Goal: Task Accomplishment & Management: Manage account settings

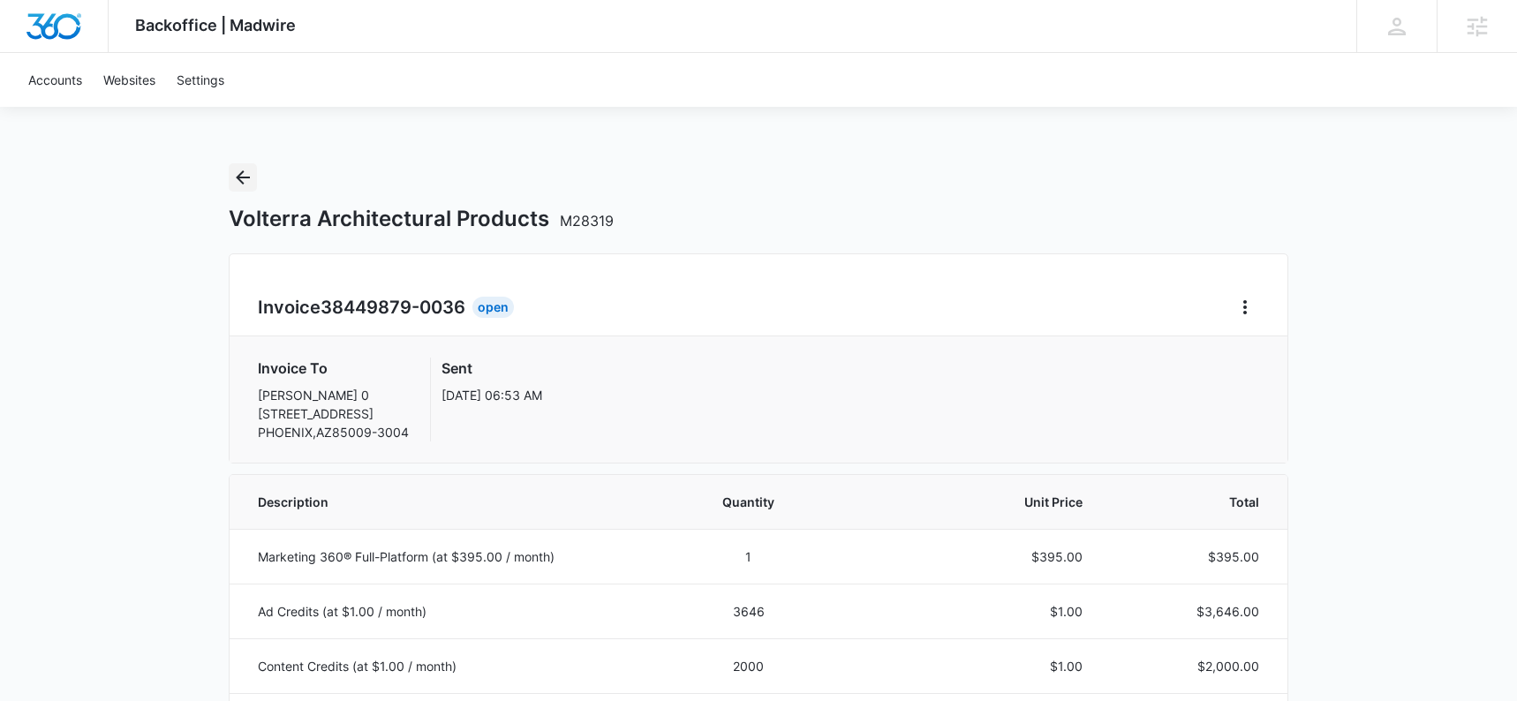
click at [246, 182] on icon "Back" at bounding box center [242, 177] width 21 height 21
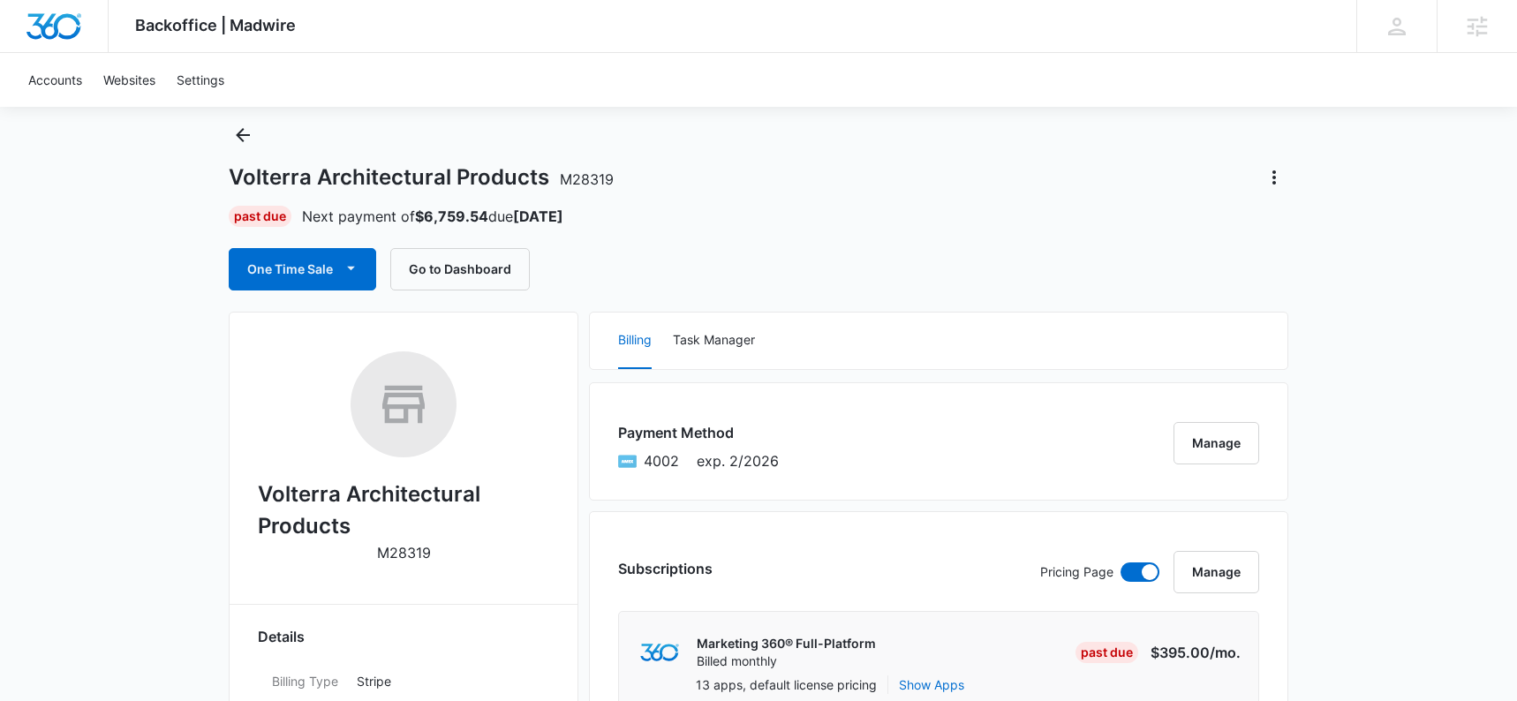
scroll to position [54, 0]
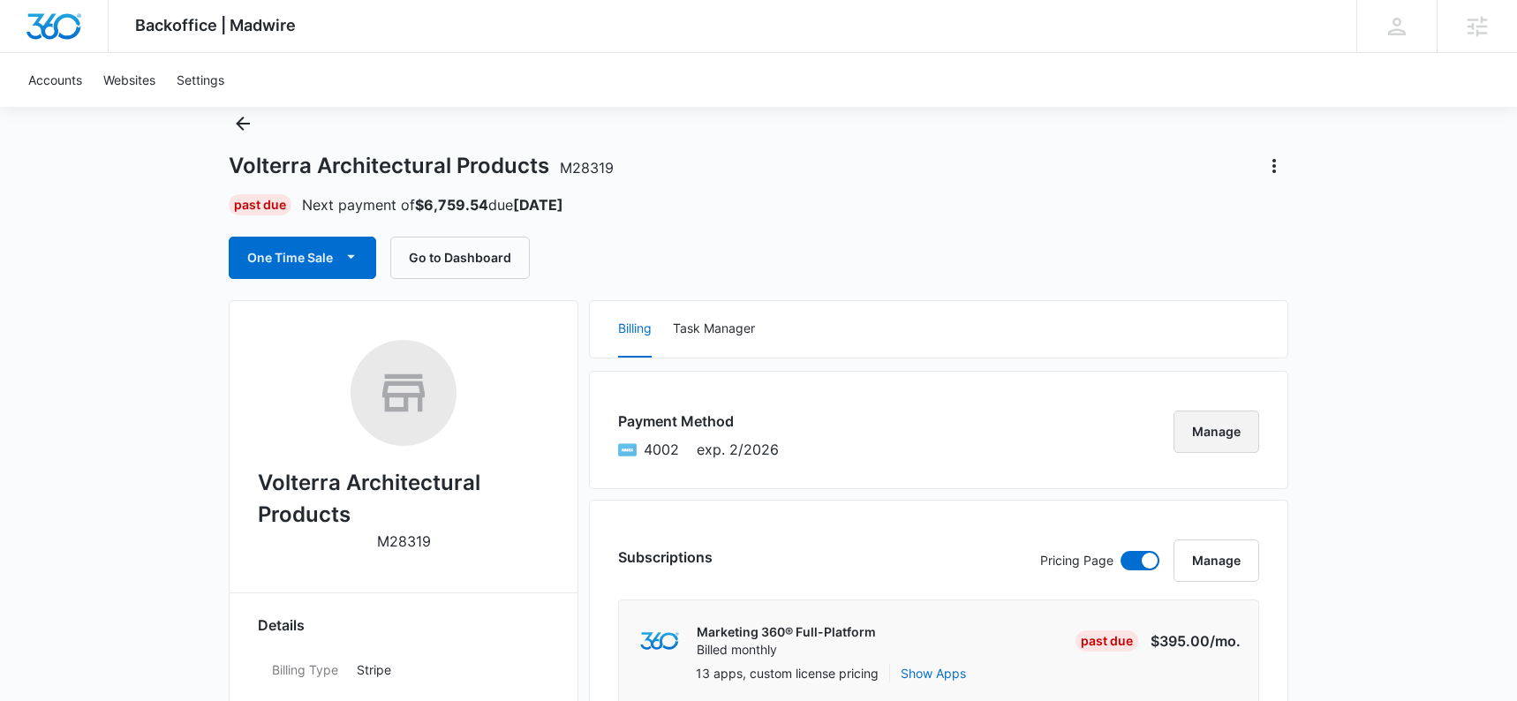
click at [1218, 432] on button "Manage" at bounding box center [1216, 432] width 86 height 42
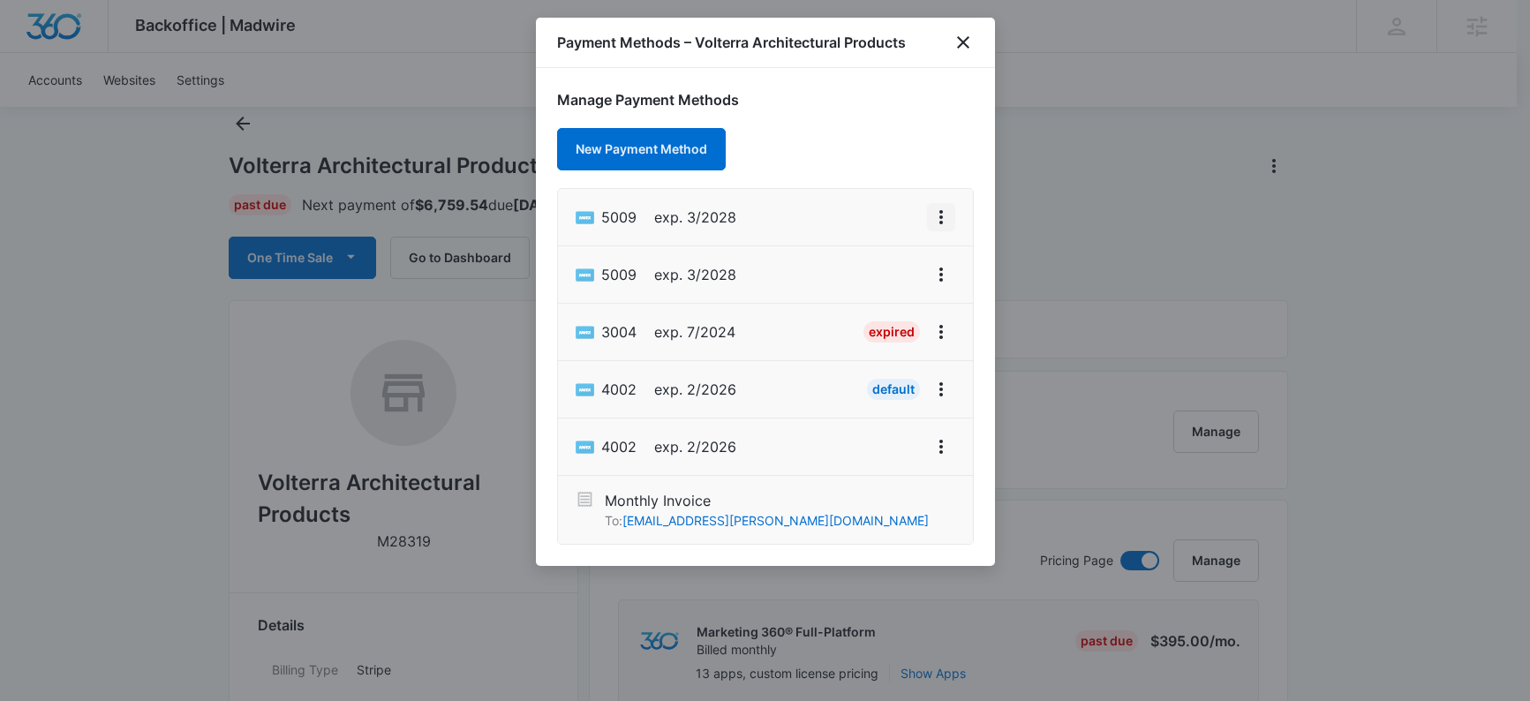
click at [946, 211] on icon "View More" at bounding box center [941, 217] width 21 height 21
click at [892, 140] on div "Manage Payment Methods New Payment Method 5009 exp. 3/2028 Edit Card Set As Def…" at bounding box center [765, 317] width 459 height 498
click at [943, 221] on icon "View More" at bounding box center [941, 217] width 21 height 21
click at [898, 301] on button "Set As Default" at bounding box center [882, 293] width 146 height 26
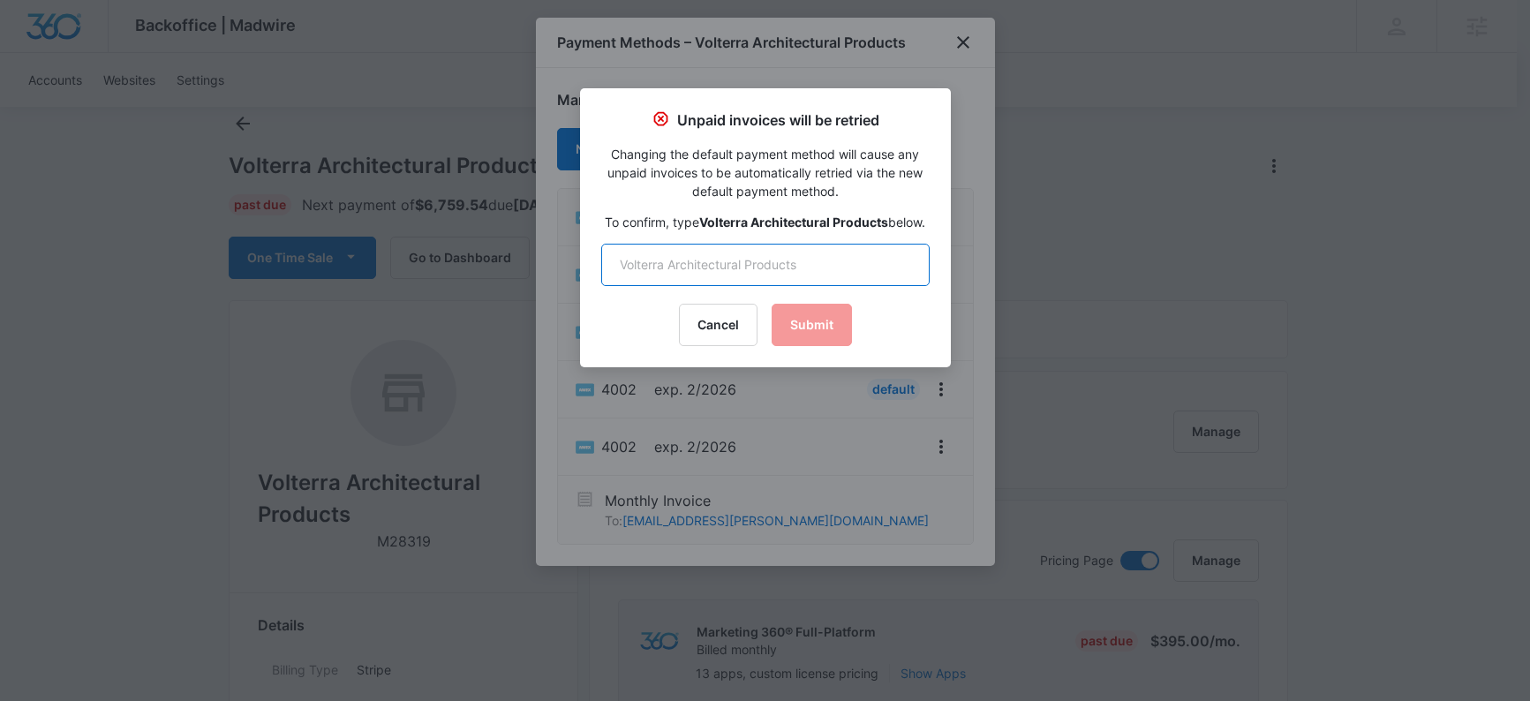
click at [760, 267] on input "text" at bounding box center [765, 265] width 328 height 42
type input "Volterra Architectural Products"
click at [797, 335] on button "Submit" at bounding box center [812, 325] width 80 height 42
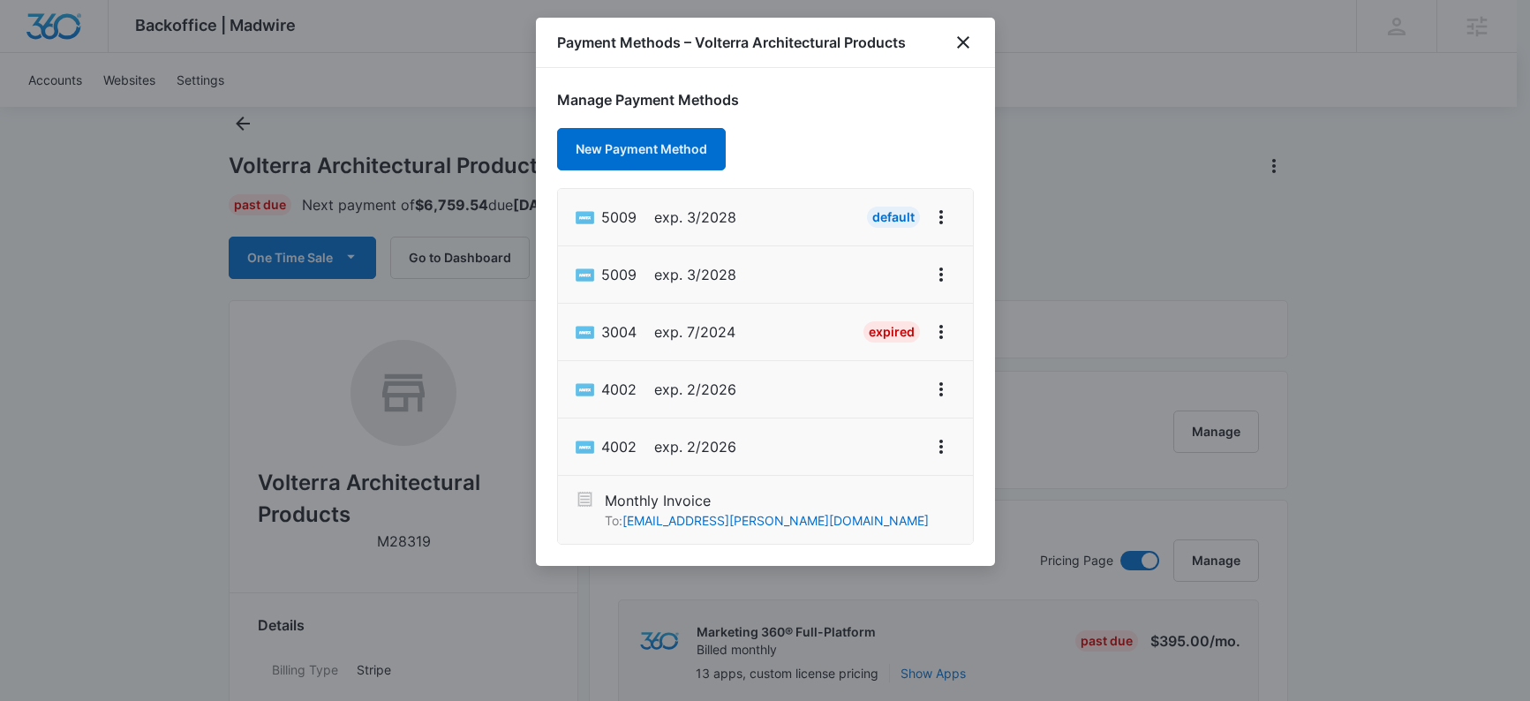
click at [780, 224] on li "5009 exp. 3/2028 Default" at bounding box center [765, 217] width 415 height 57
click at [960, 45] on icon "close" at bounding box center [963, 42] width 12 height 12
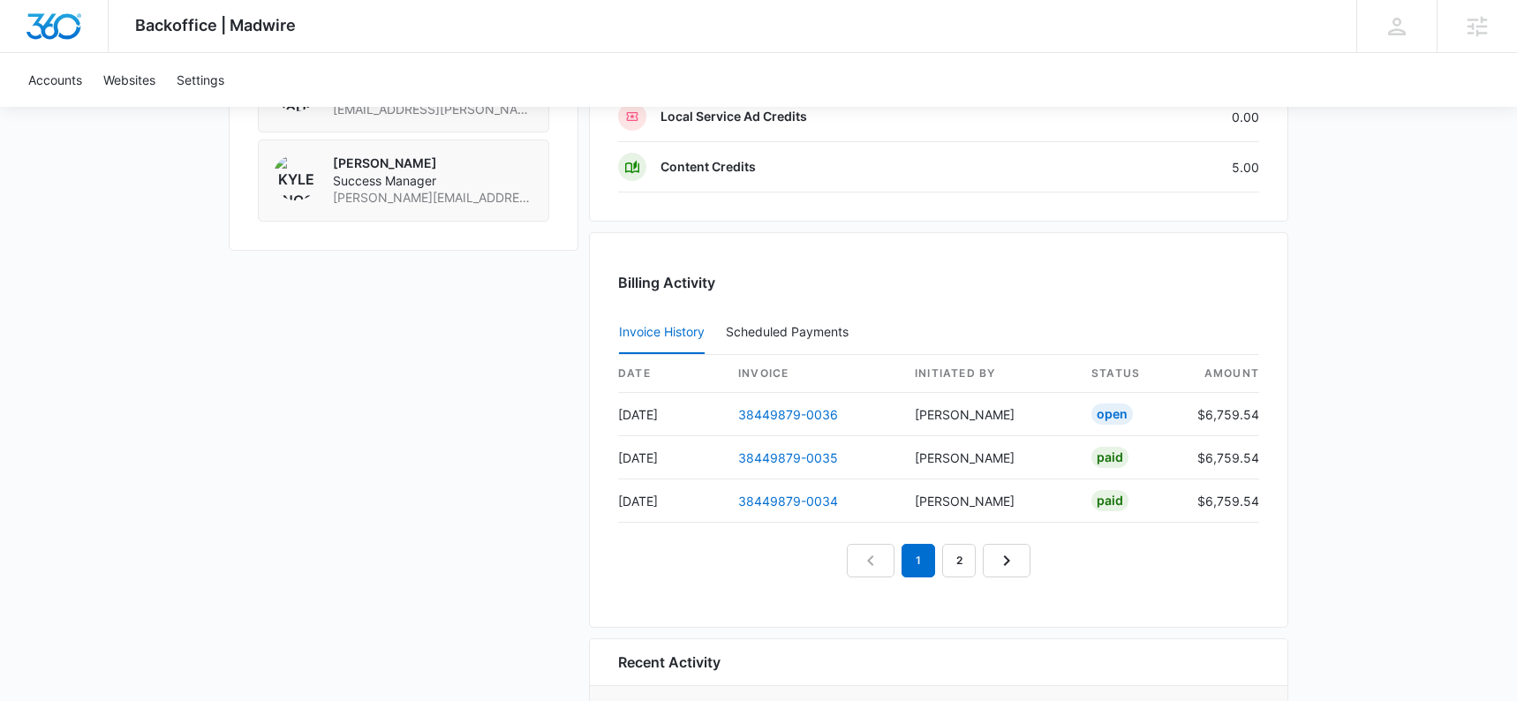
scroll to position [2092, 0]
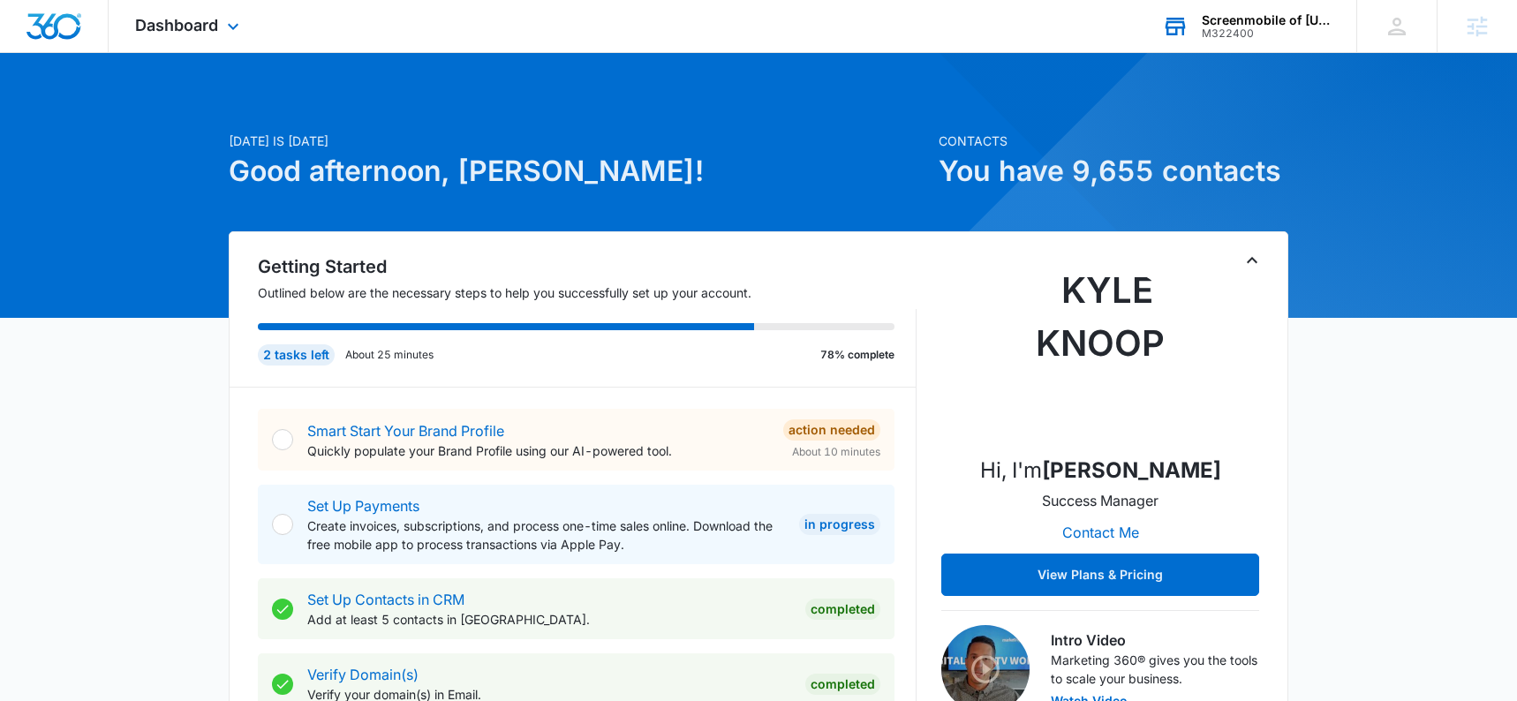
click at [1233, 25] on div "Screenmobile of [US_STATE][GEOGRAPHIC_DATA]" at bounding box center [1266, 20] width 129 height 14
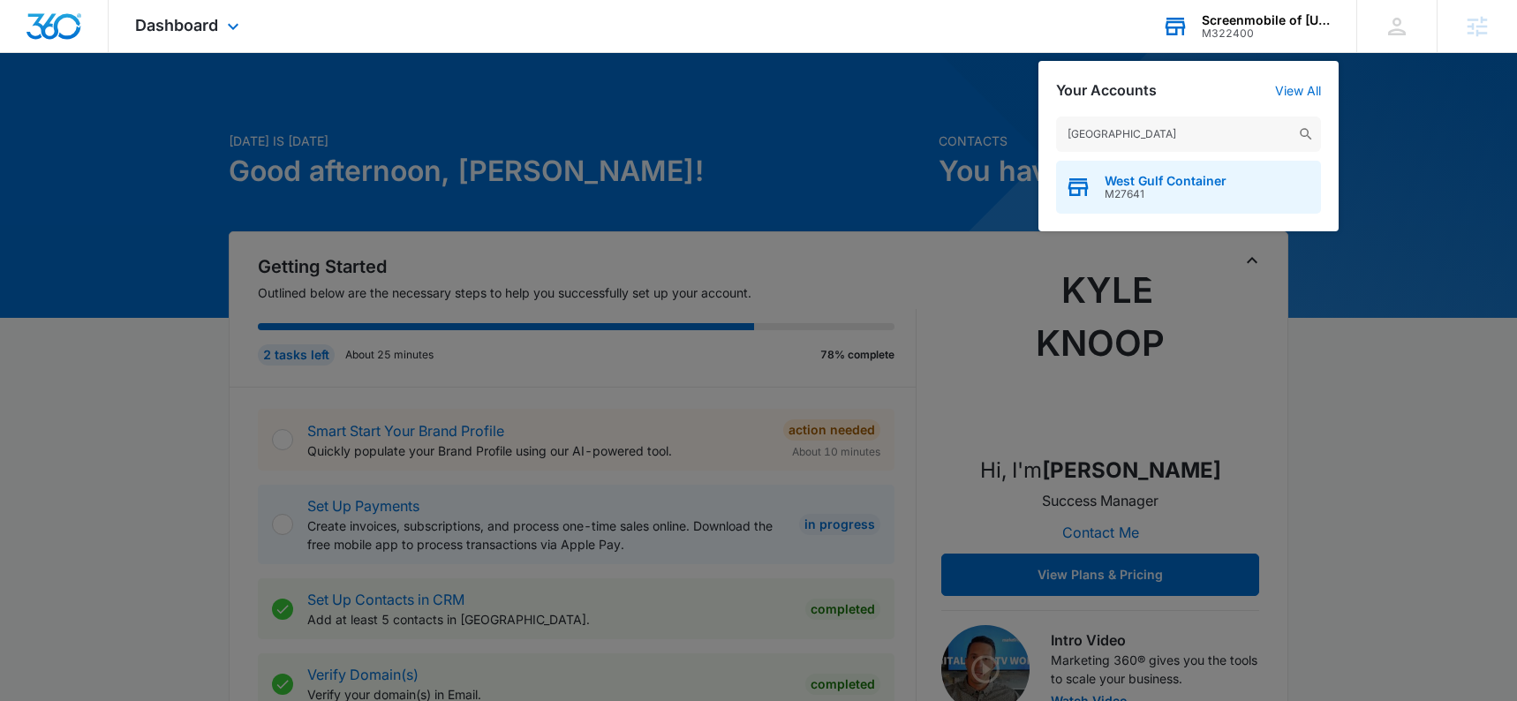
type input "west gulf"
click at [1157, 185] on span "West Gulf Container" at bounding box center [1166, 181] width 122 height 14
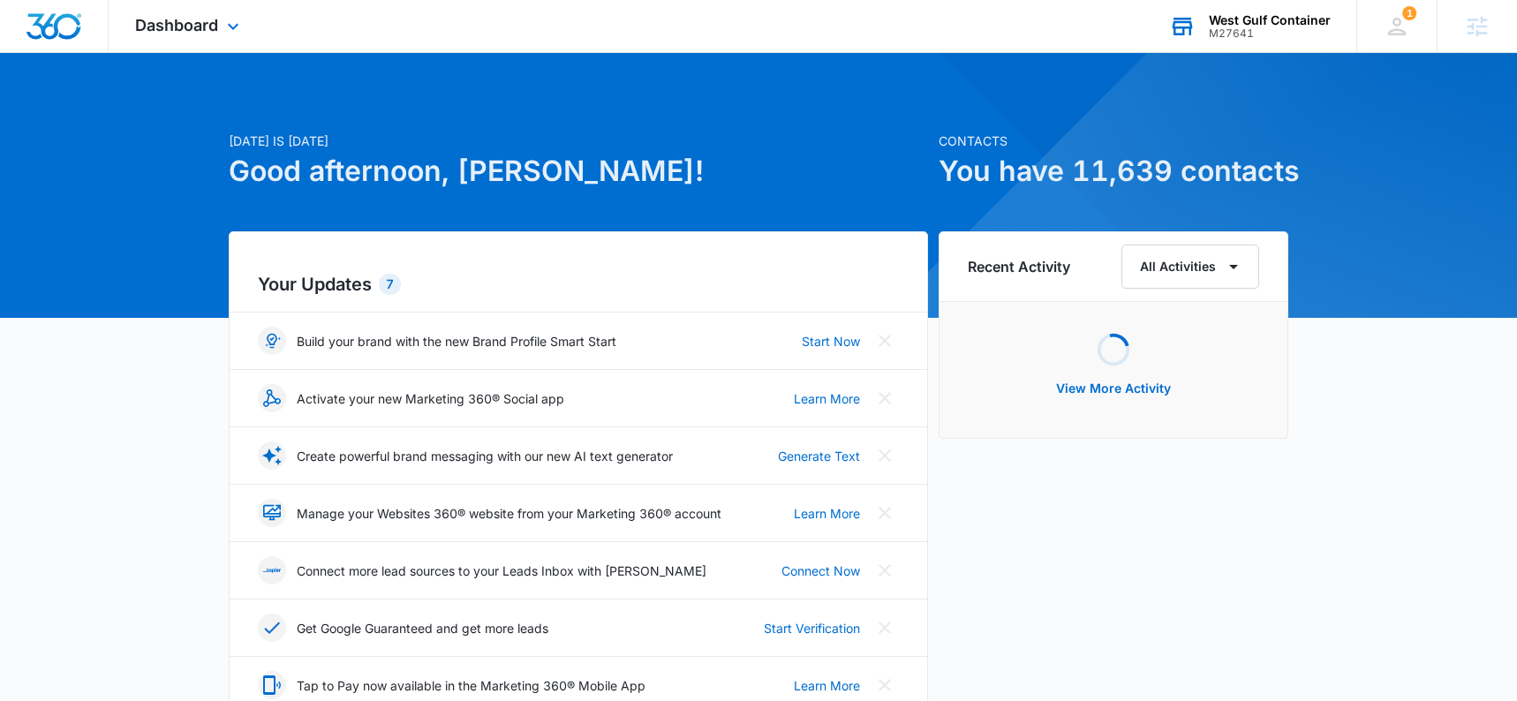
click at [174, 8] on div "Dashboard Apps Reputation Websites Forms CRM Email Social Shop Payments POS Con…" at bounding box center [190, 26] width 162 height 52
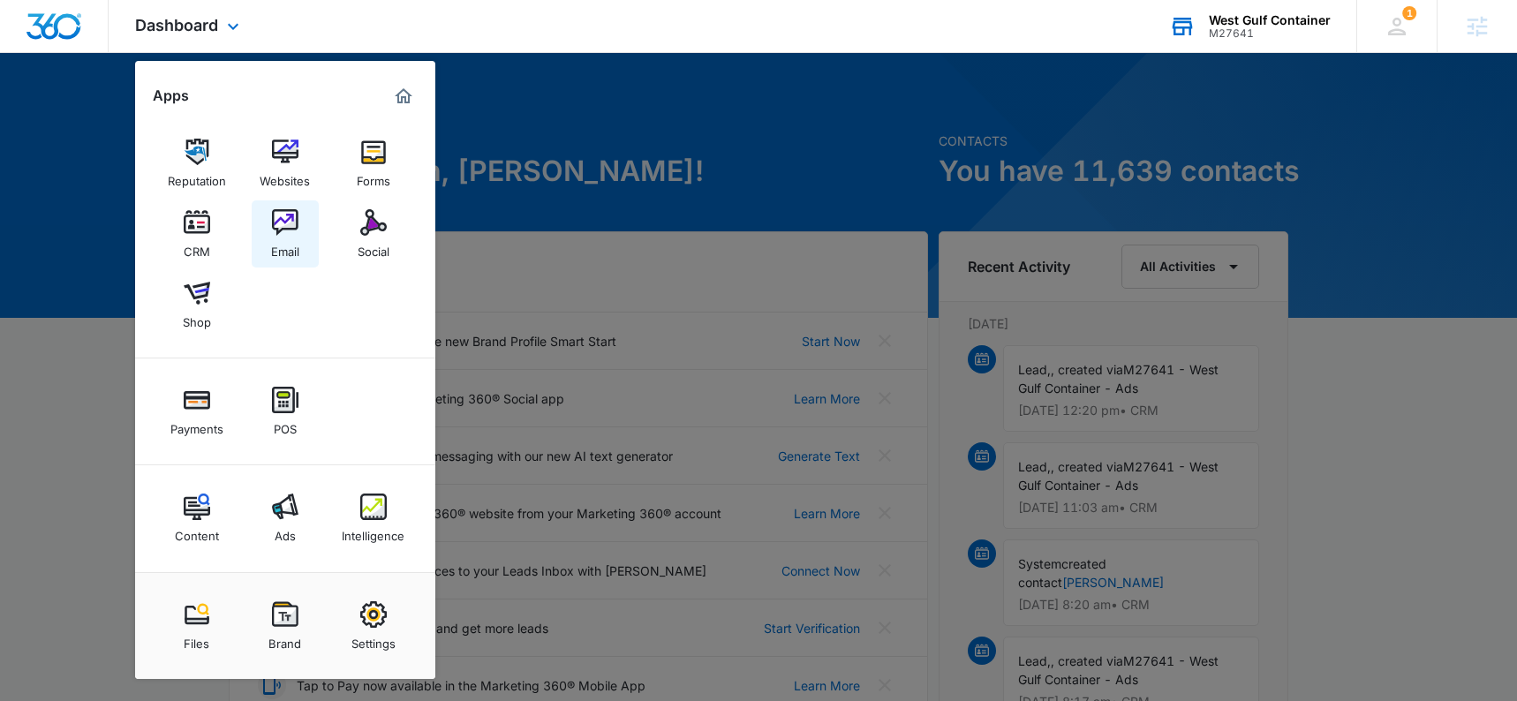
click at [287, 245] on div "Email" at bounding box center [285, 247] width 28 height 23
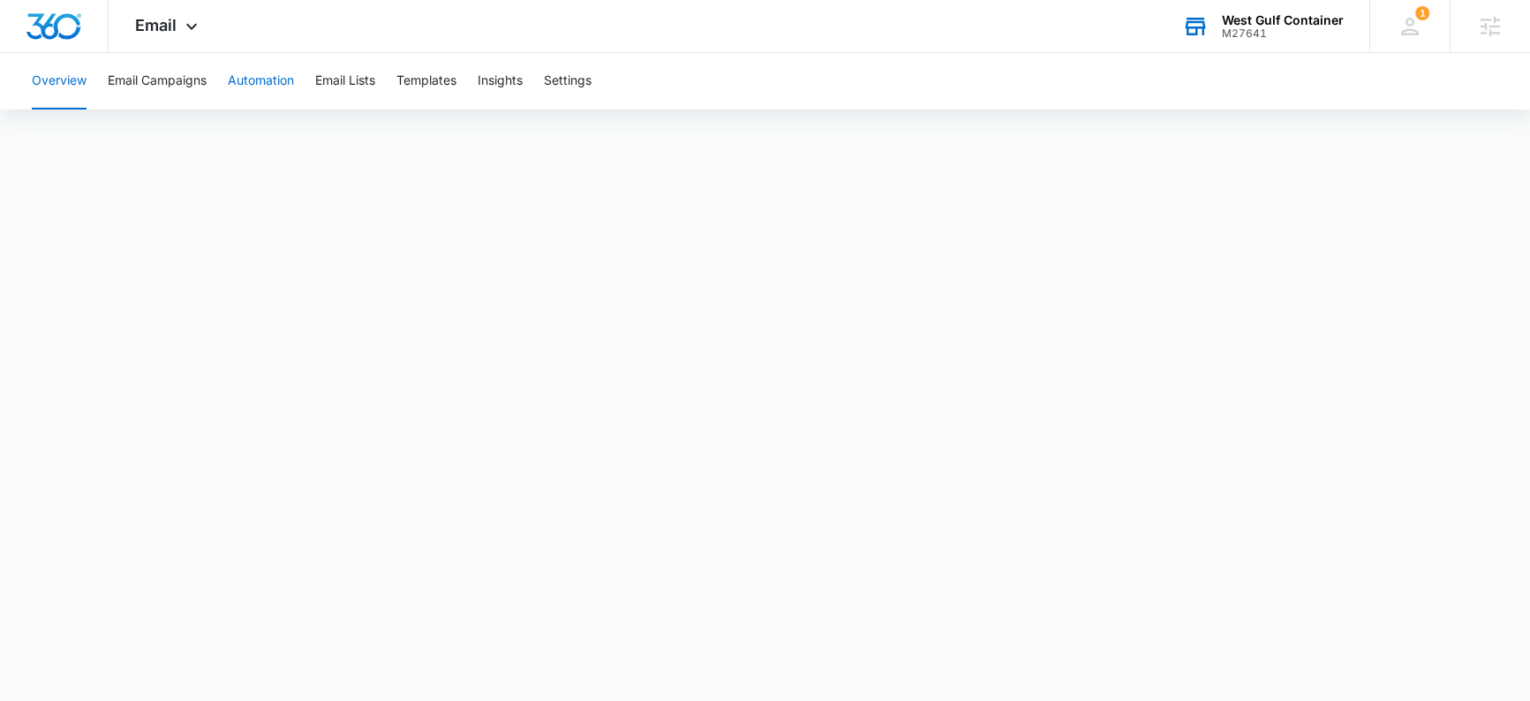
click at [270, 72] on button "Automation" at bounding box center [261, 81] width 66 height 57
click at [357, 80] on button "Email Lists" at bounding box center [345, 81] width 60 height 57
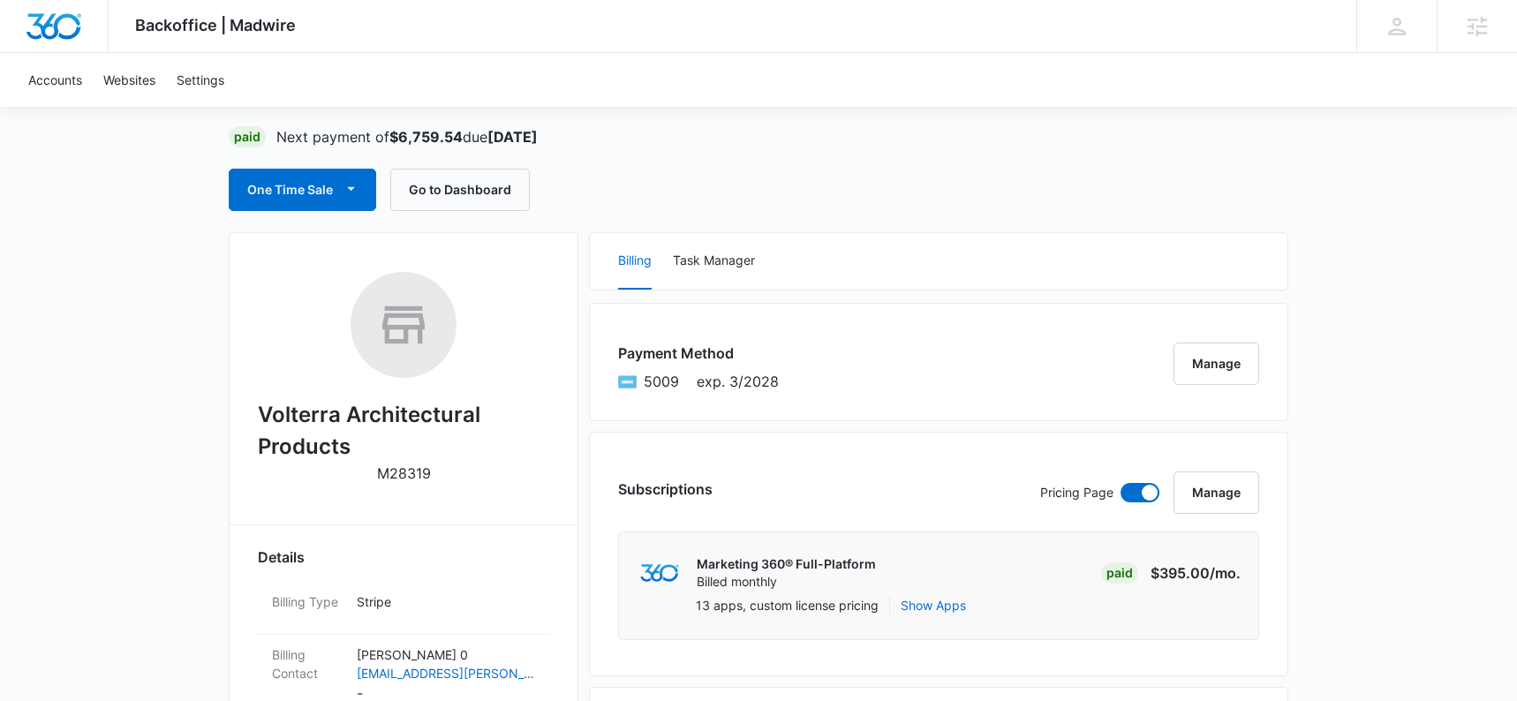
scroll to position [132, 0]
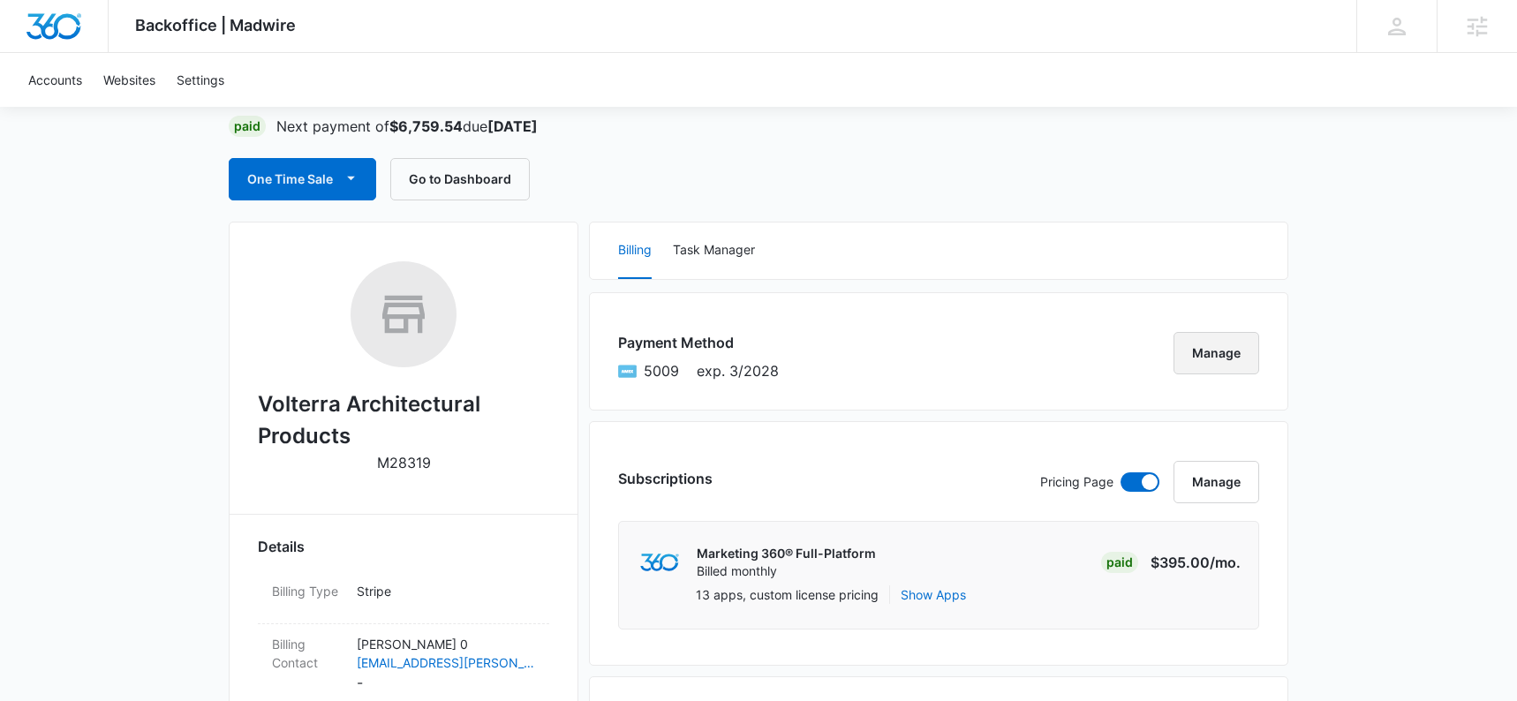
click at [1230, 366] on button "Manage" at bounding box center [1216, 353] width 86 height 42
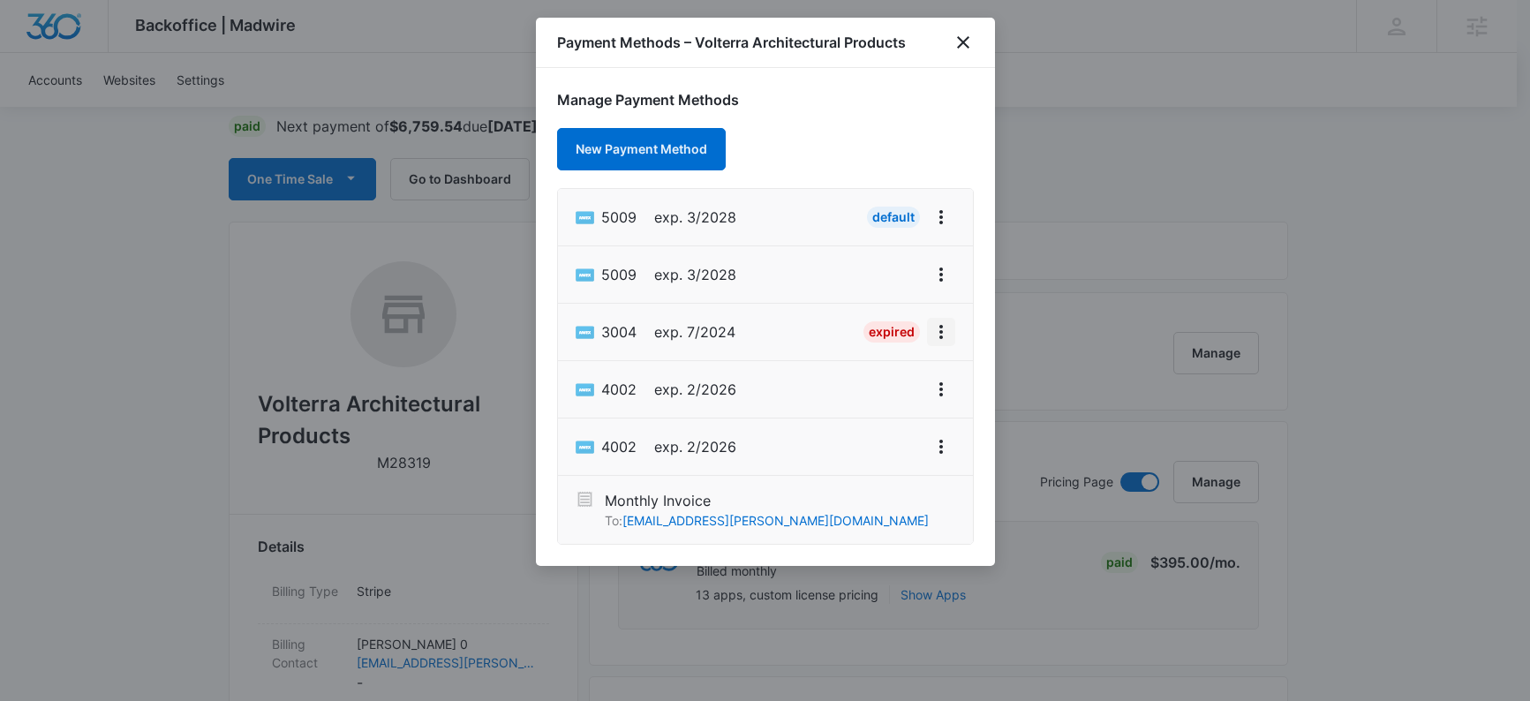
click at [947, 328] on icon "View More" at bounding box center [941, 331] width 21 height 21
click at [897, 428] on div "Delete Card" at bounding box center [871, 434] width 82 height 12
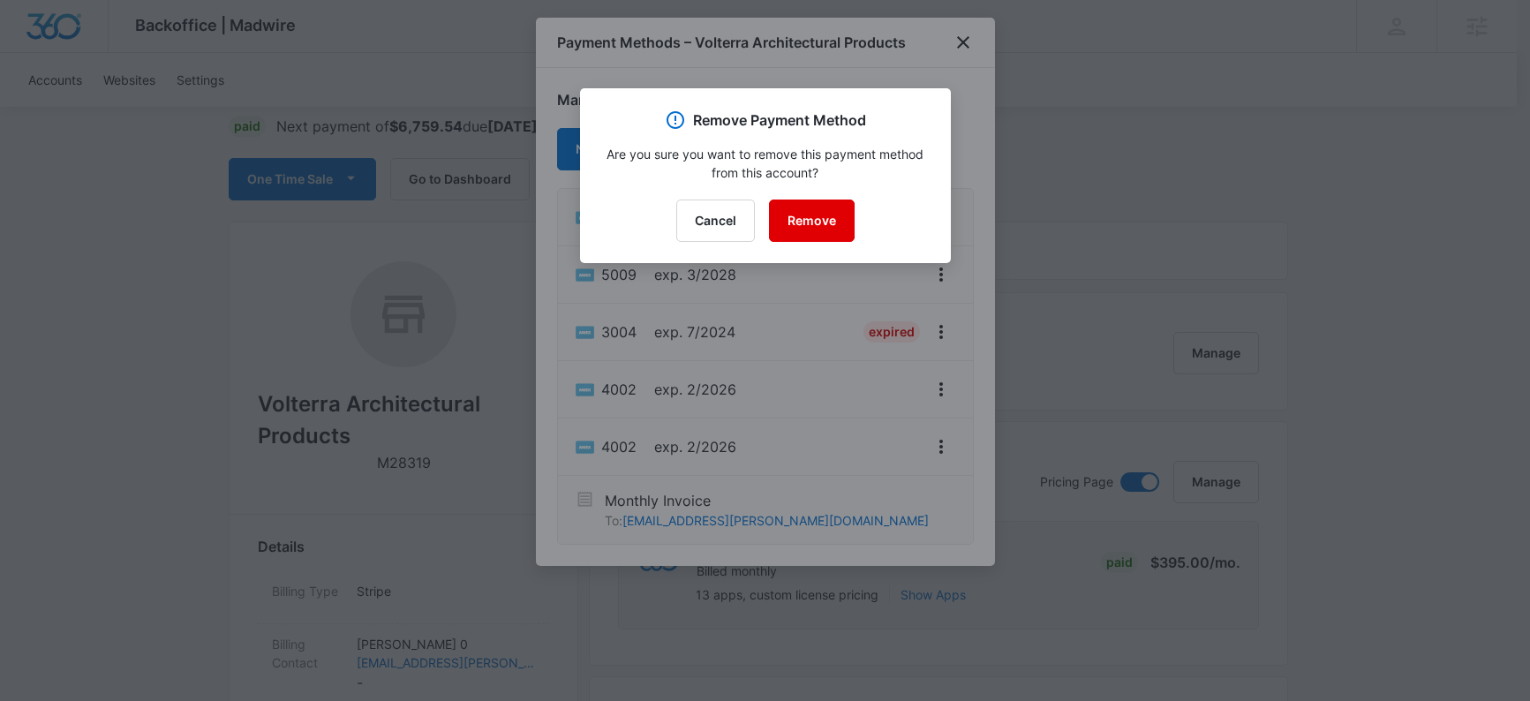
click at [823, 223] on button "Remove" at bounding box center [812, 221] width 86 height 42
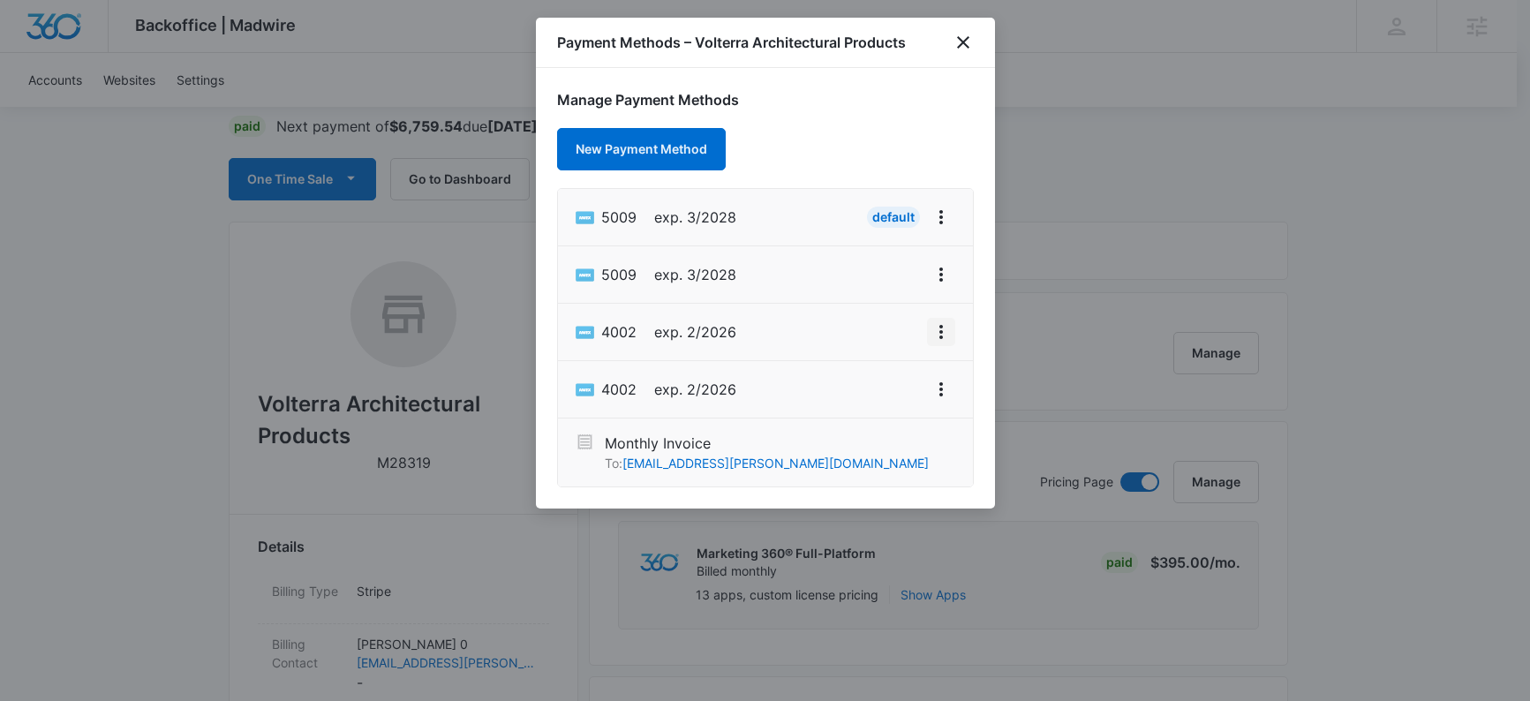
click at [945, 330] on icon "View More" at bounding box center [941, 331] width 21 height 21
click at [841, 434] on div "Delete Card" at bounding box center [871, 434] width 82 height 12
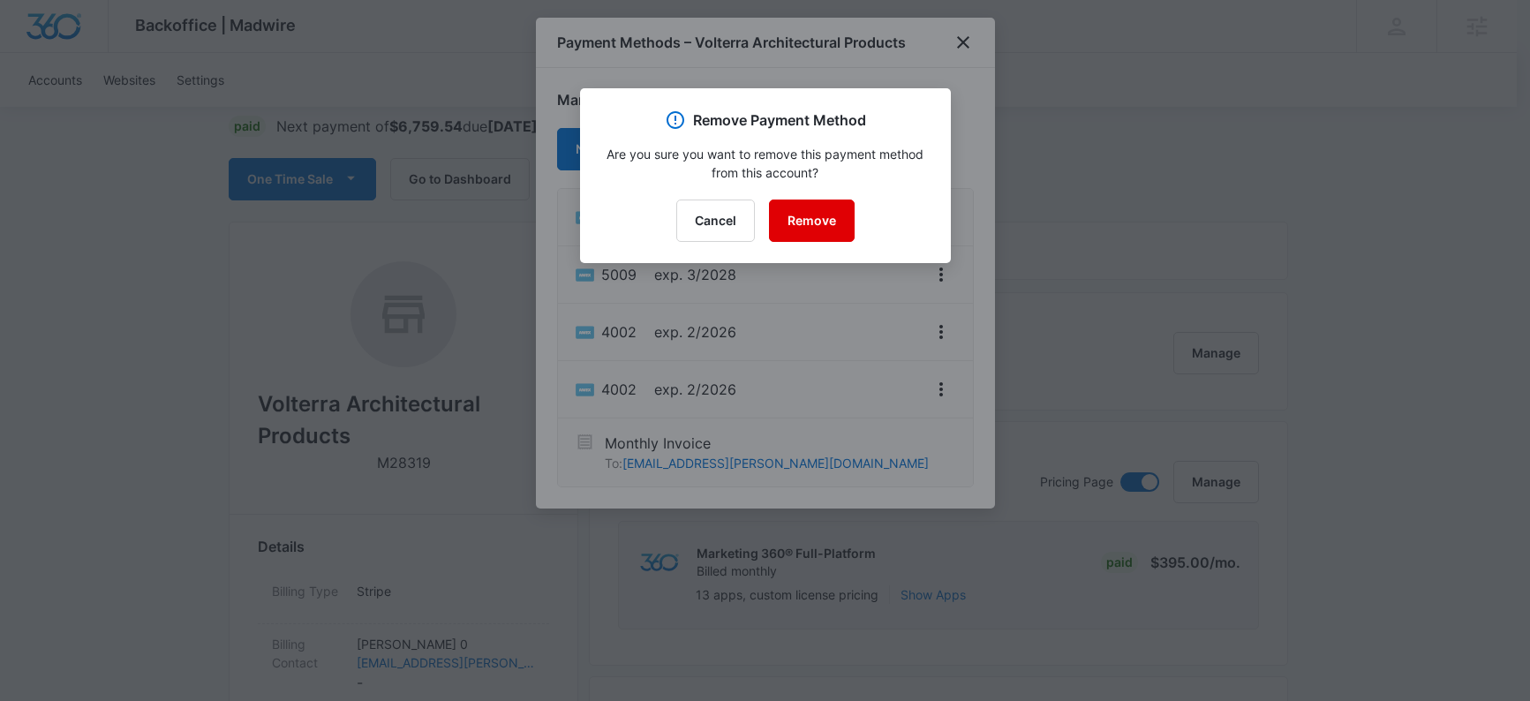
click at [812, 224] on button "Remove" at bounding box center [812, 221] width 86 height 42
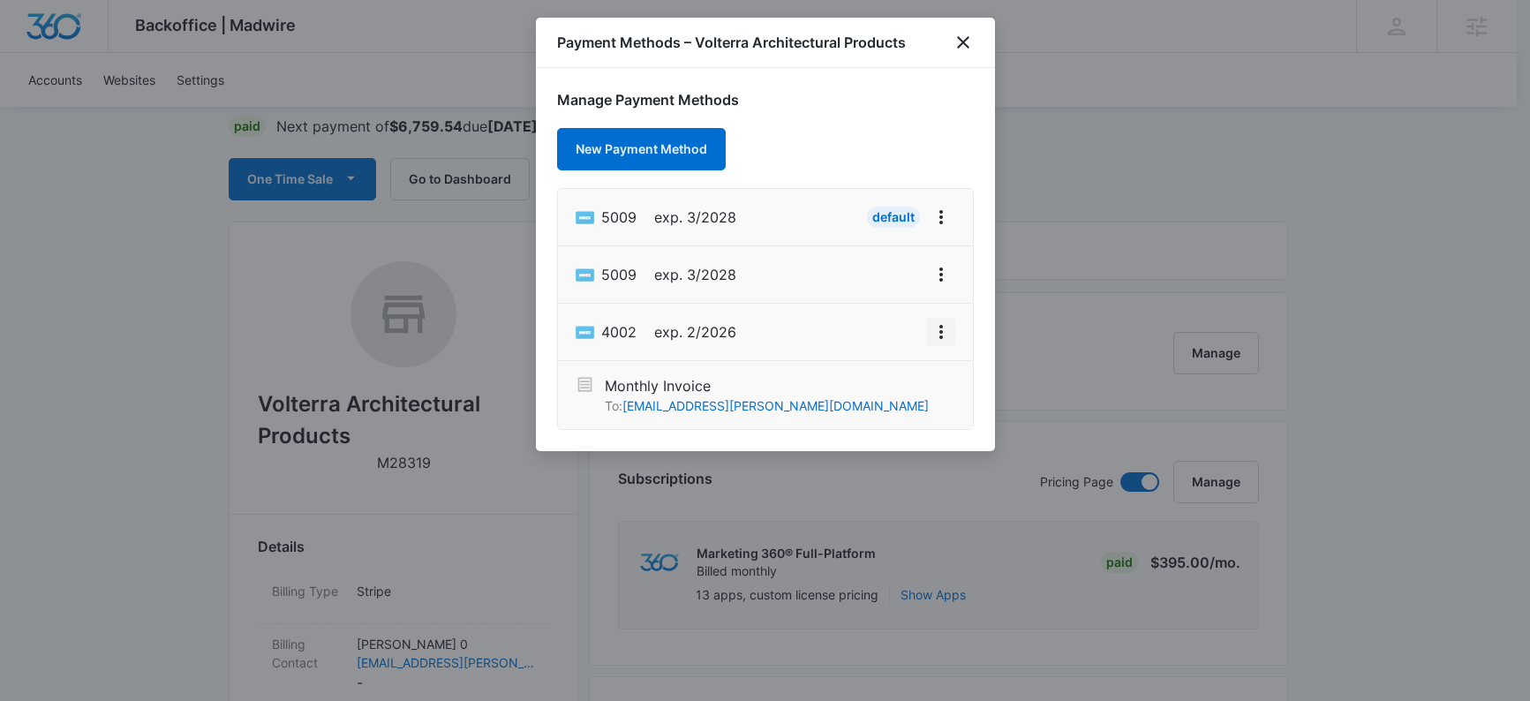
click at [942, 336] on icon "View More" at bounding box center [941, 331] width 21 height 21
click at [878, 282] on div "Delete Card" at bounding box center [871, 282] width 82 height 12
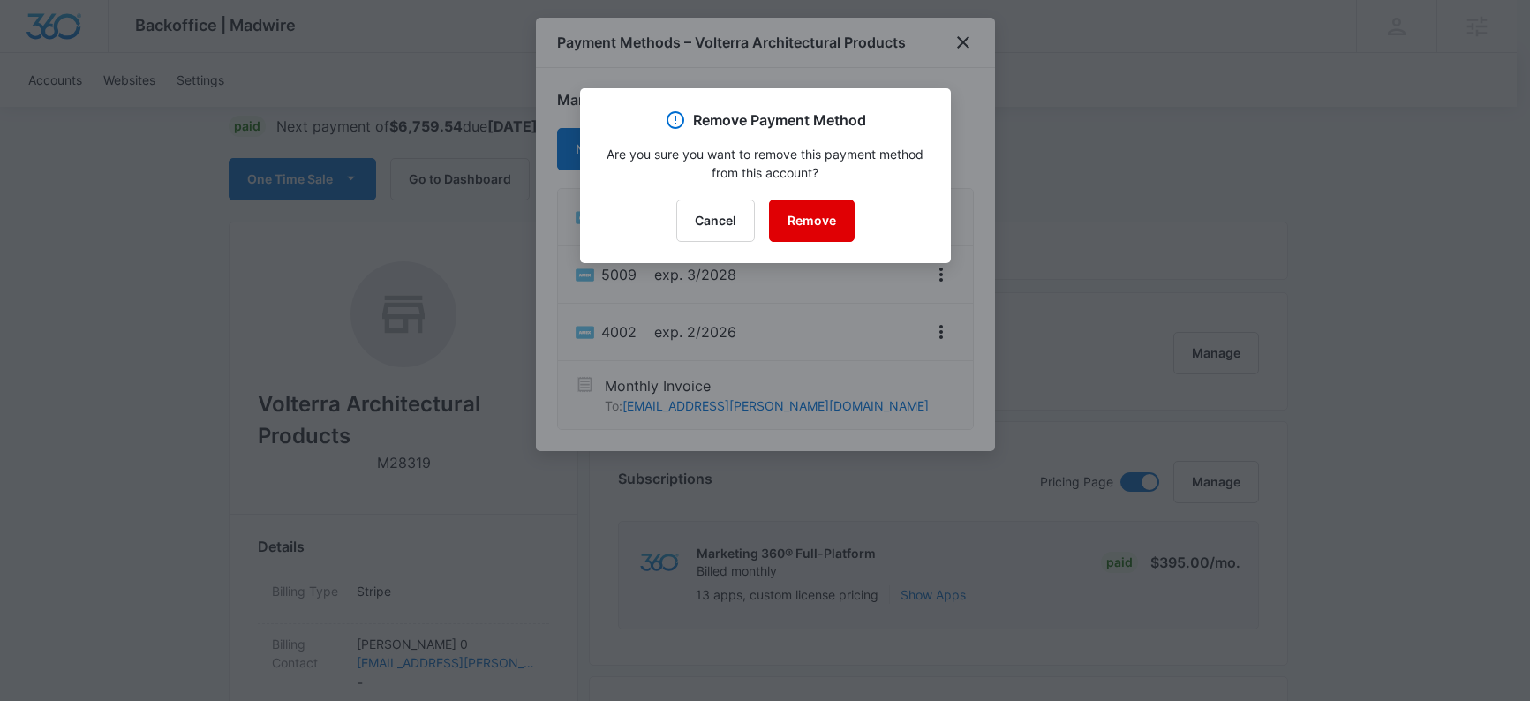
click at [801, 214] on button "Remove" at bounding box center [812, 221] width 86 height 42
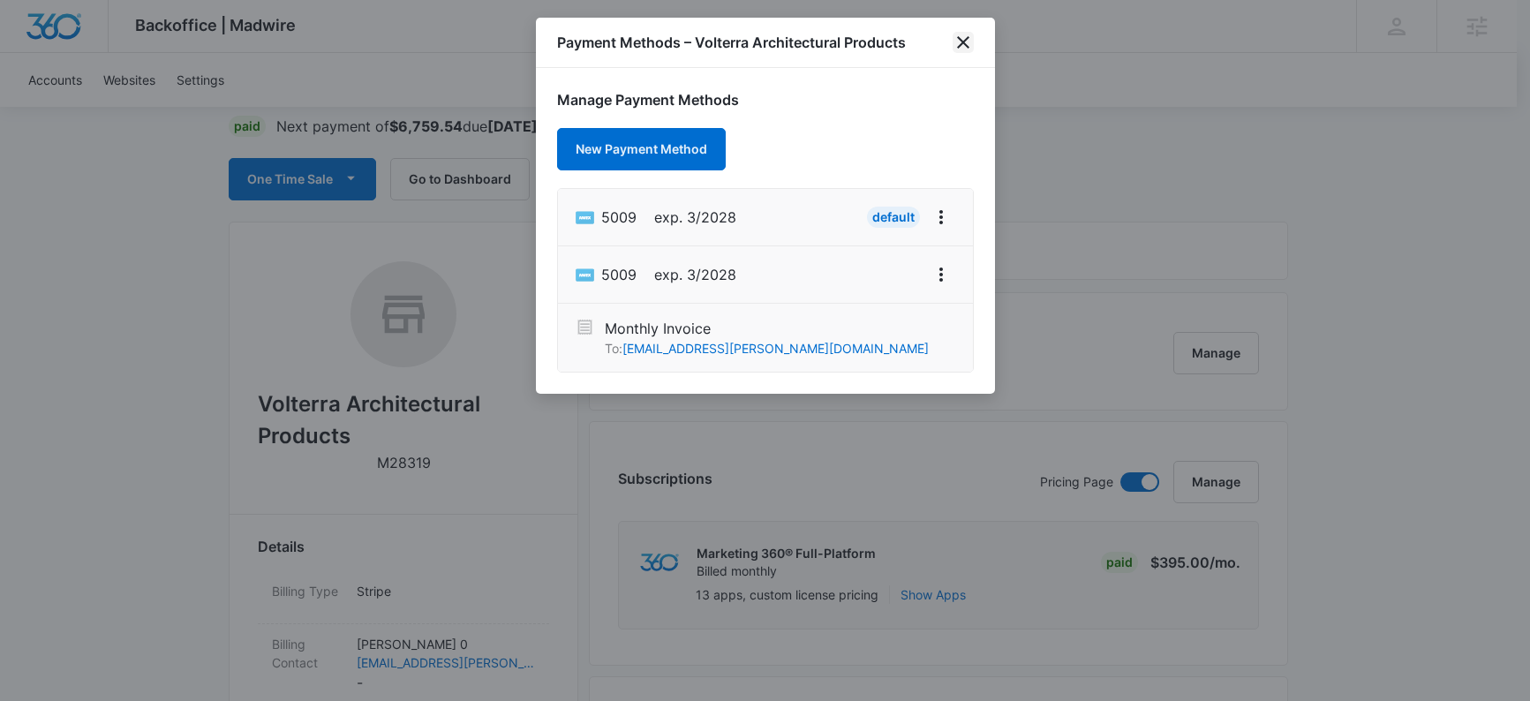
click at [965, 44] on icon "close" at bounding box center [963, 42] width 12 height 12
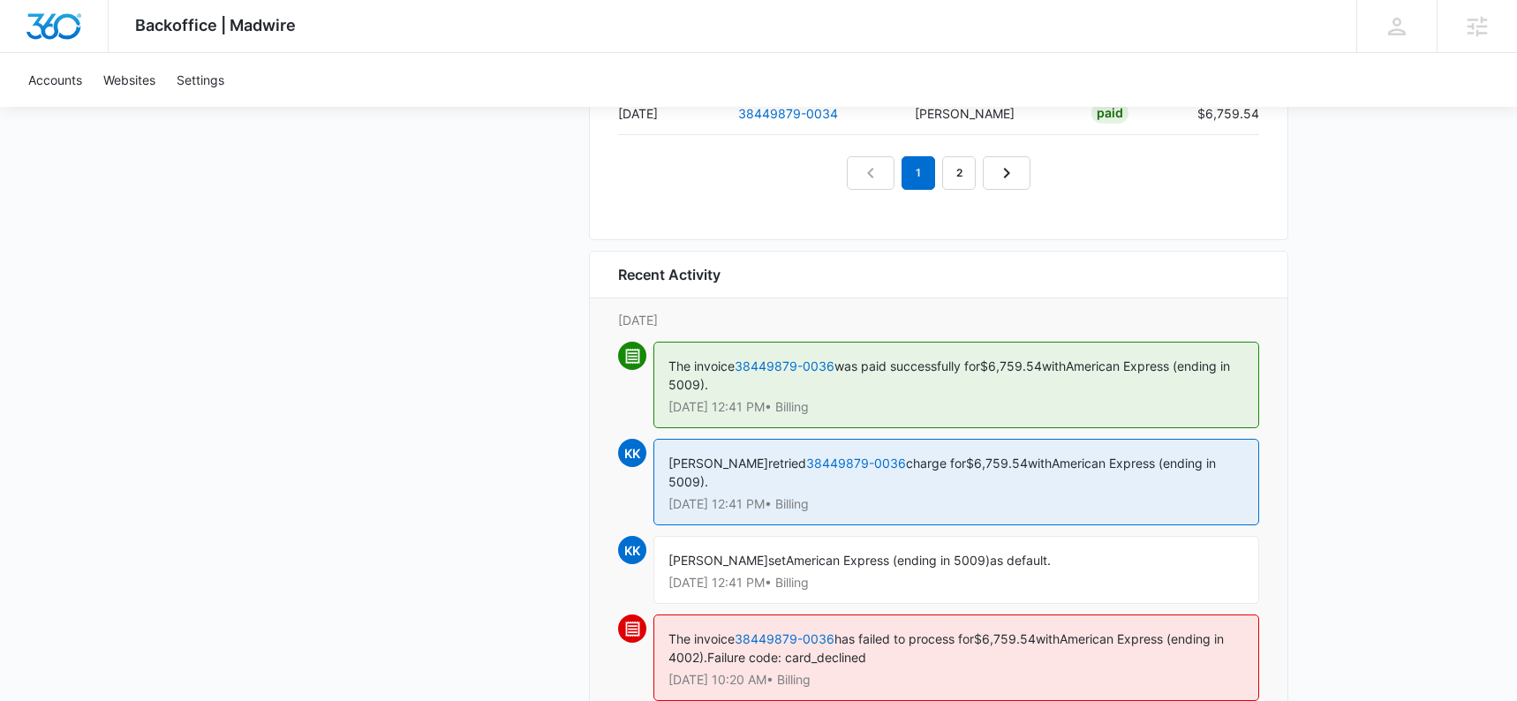
scroll to position [2152, 0]
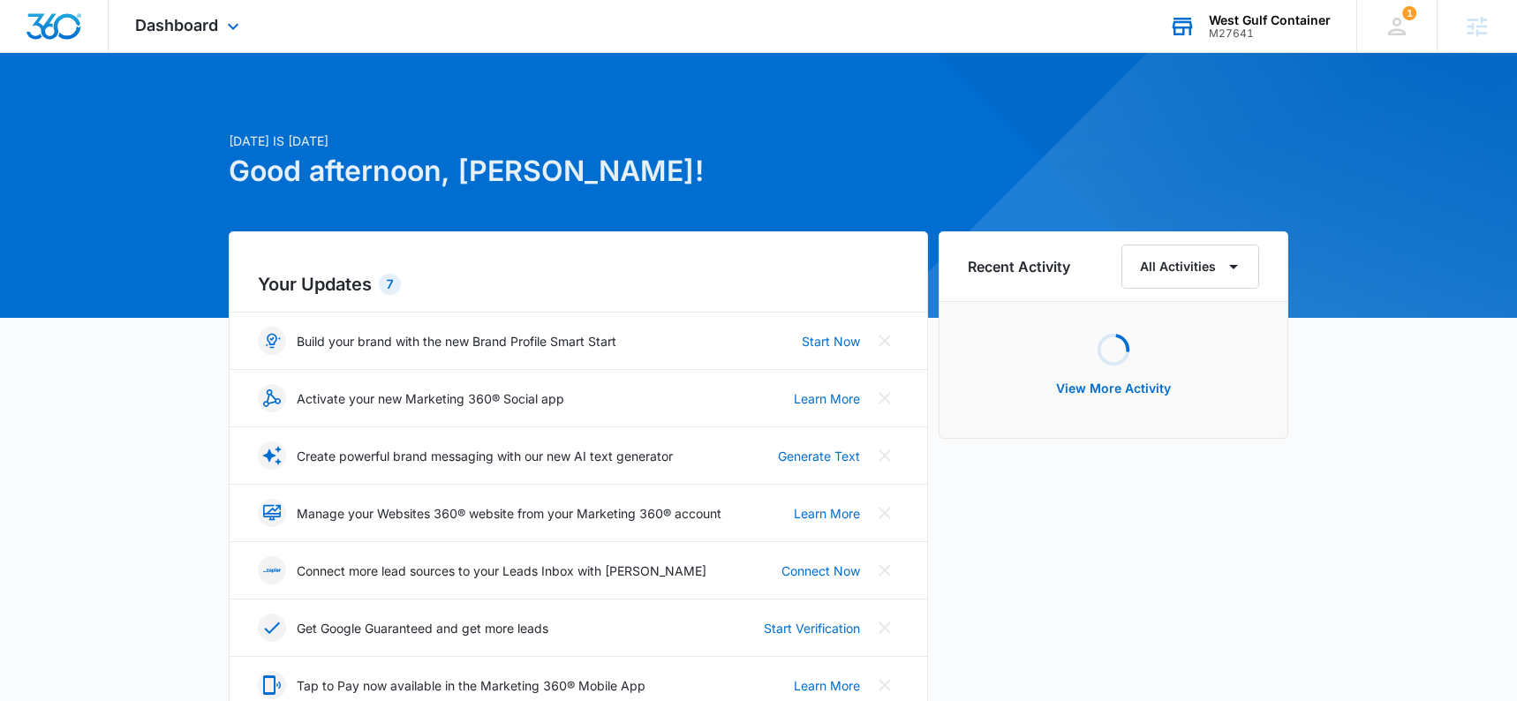
click at [1257, 35] on div "M27641" at bounding box center [1270, 33] width 122 height 12
